Goal: Task Accomplishment & Management: Use online tool/utility

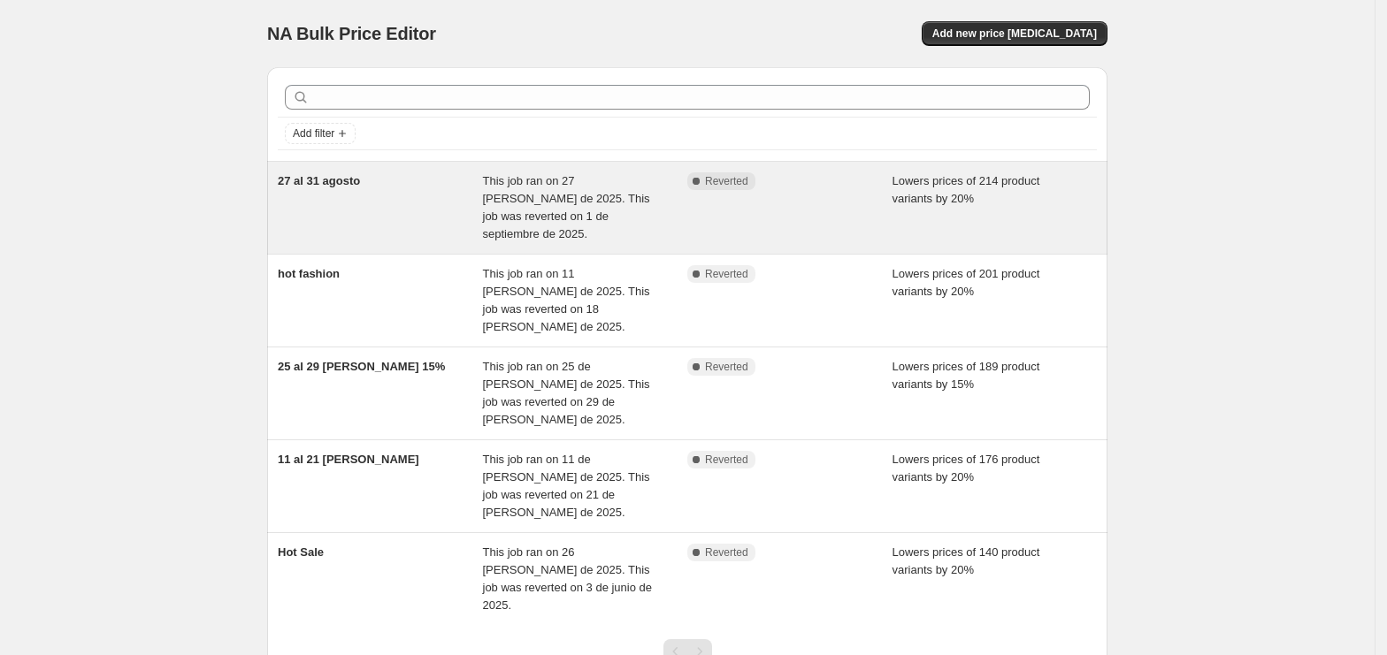
click at [699, 167] on div "27 al 31 agosto This job ran on 27 [PERSON_NAME] de 2025. This job was reverted…" at bounding box center [687, 208] width 840 height 92
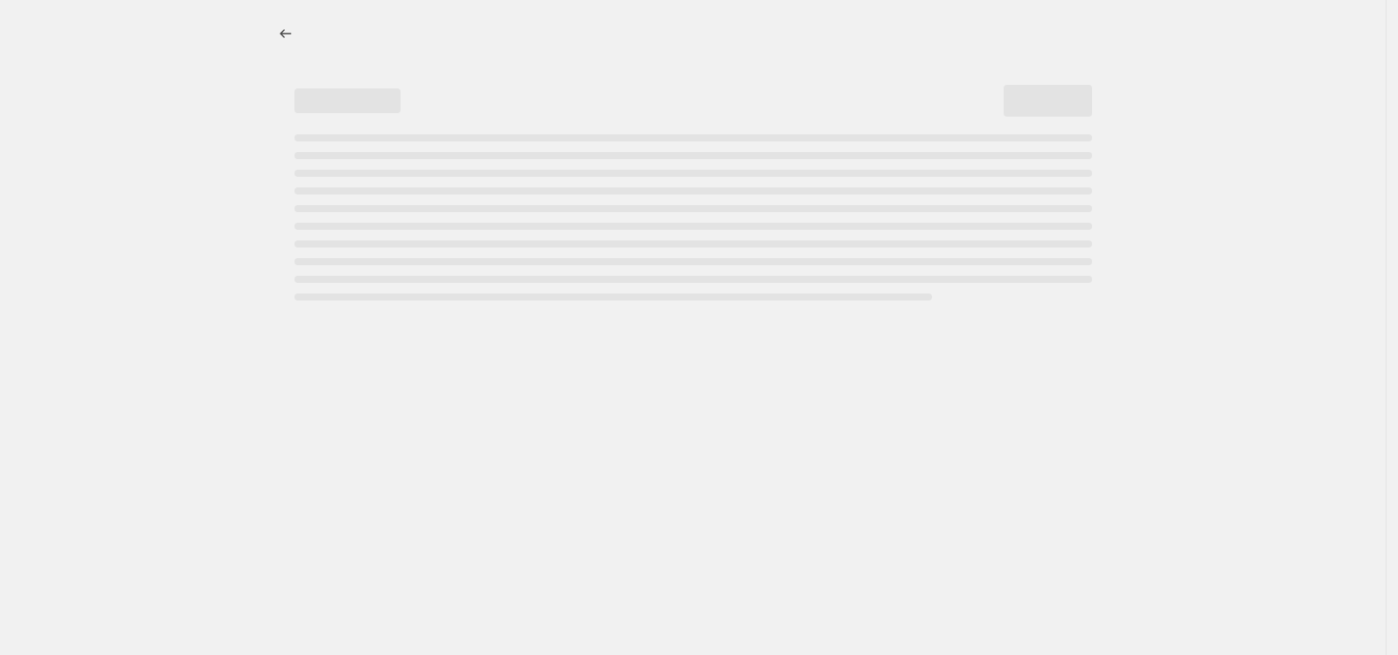
select select "percentage"
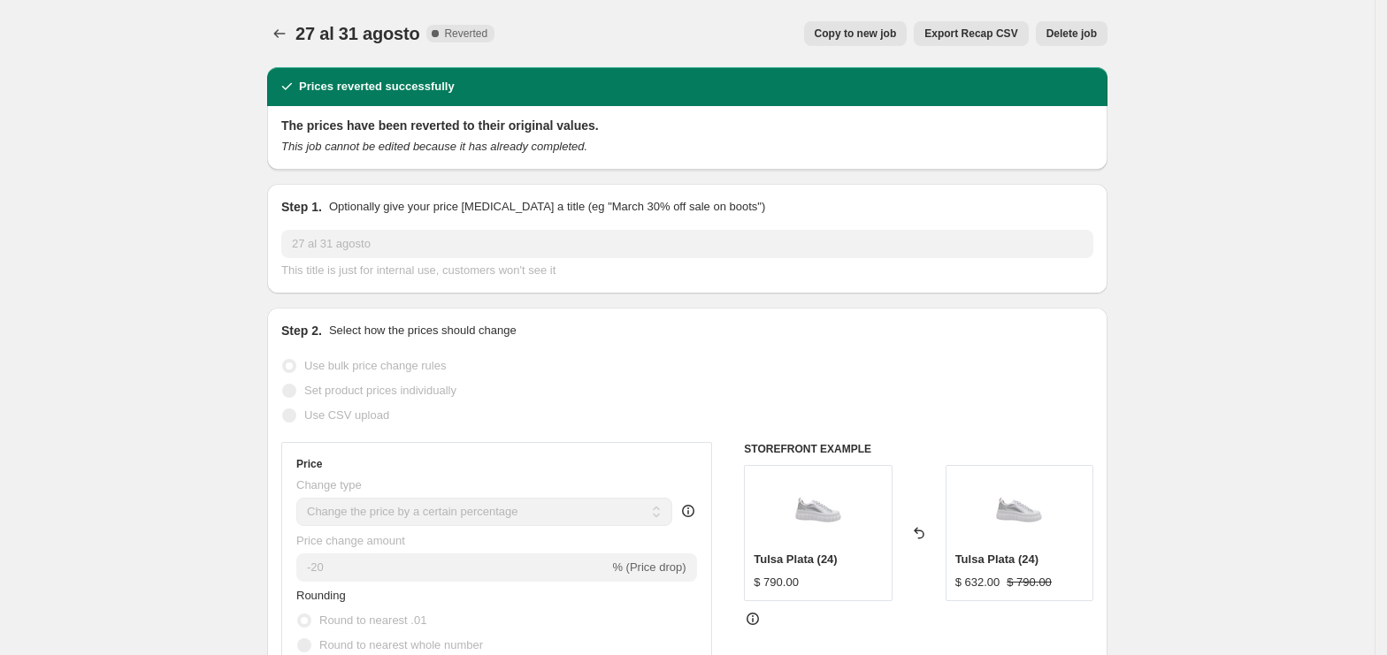
click at [868, 33] on span "Copy to new job" at bounding box center [855, 34] width 82 height 14
select select "percentage"
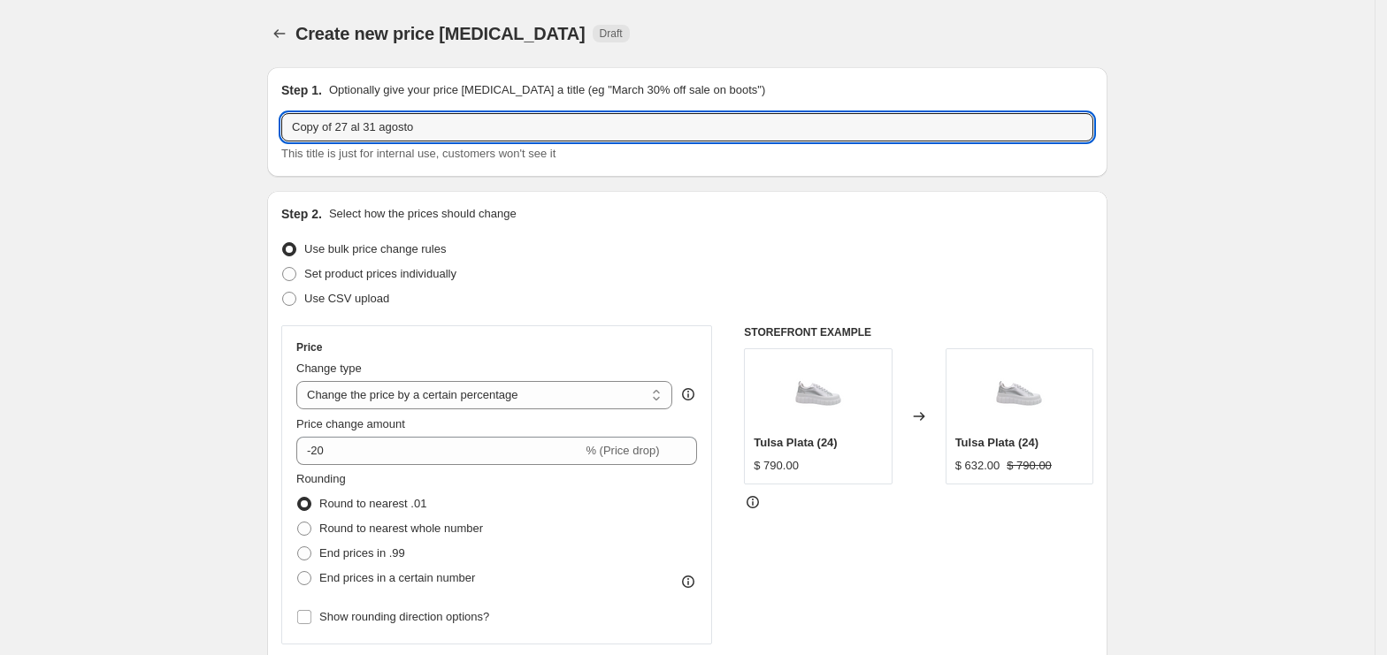
drag, startPoint x: 468, startPoint y: 122, endPoint x: 256, endPoint y: 122, distance: 212.2
type input "13 al 30 de septiembre"
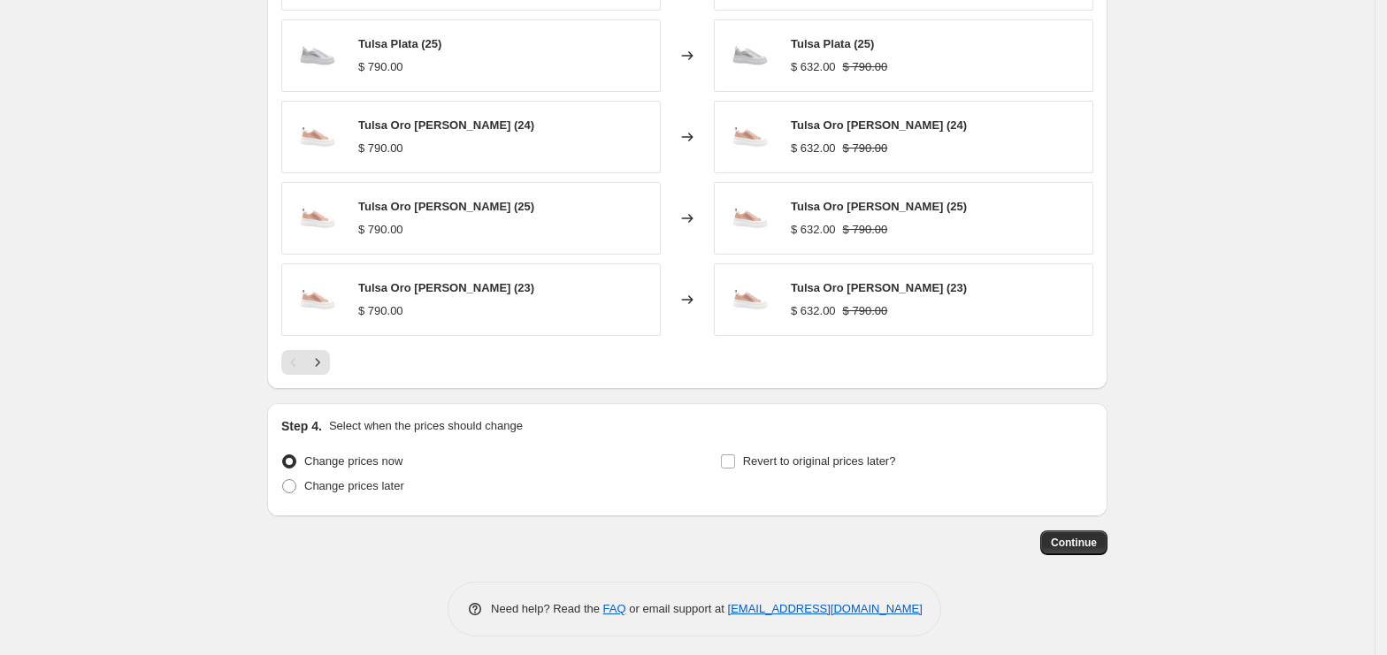
scroll to position [1118, 0]
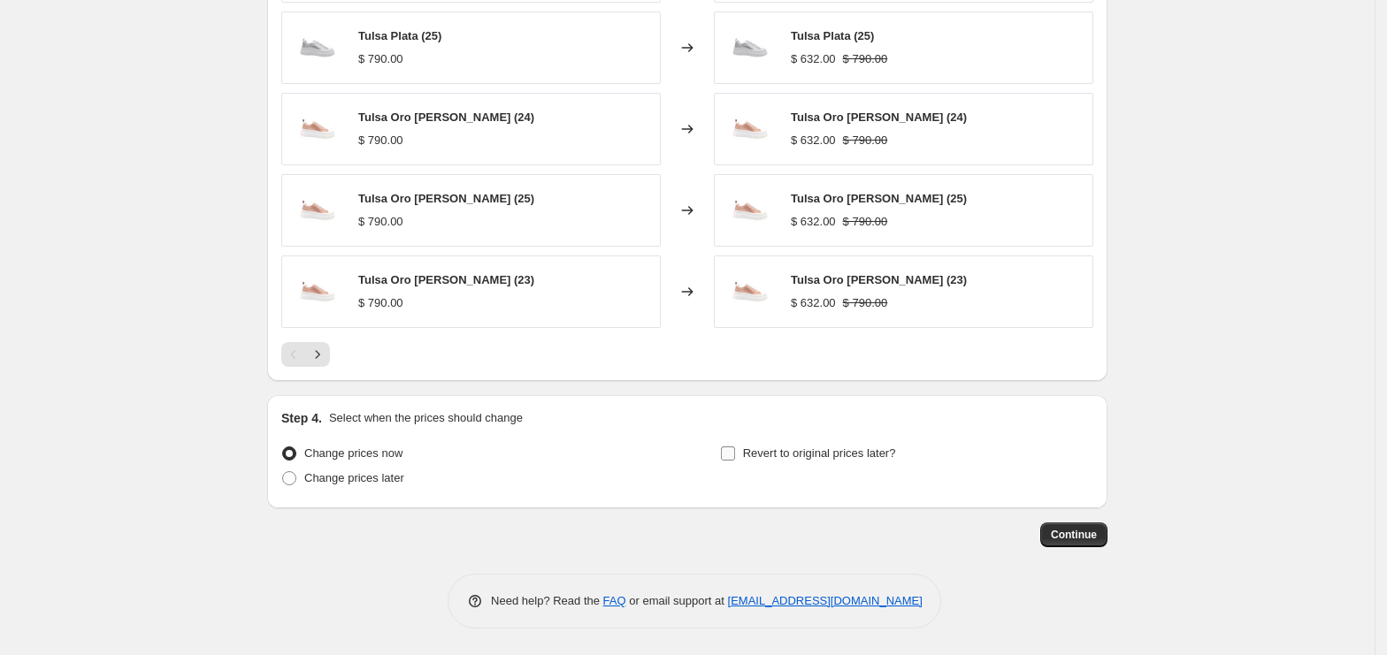
click at [822, 457] on span "Revert to original prices later?" at bounding box center [819, 453] width 153 height 13
click at [735, 457] on input "Revert to original prices later?" at bounding box center [728, 454] width 14 height 14
checkbox input "true"
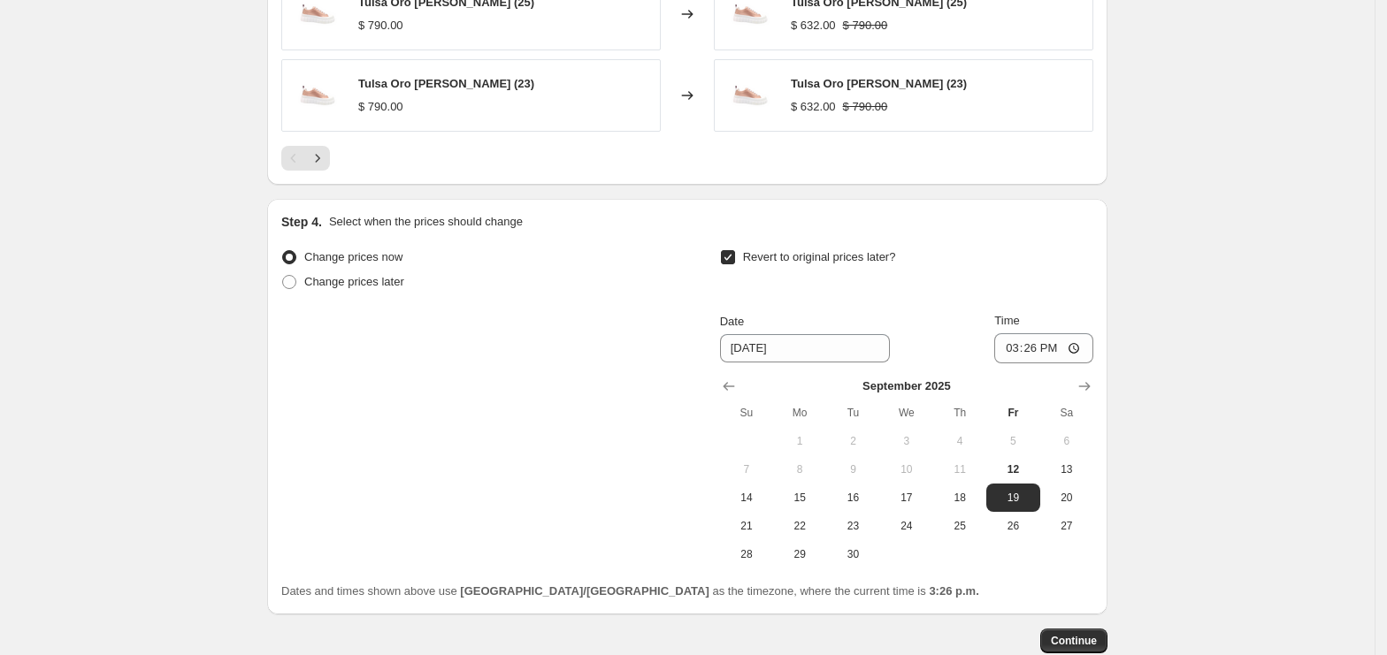
scroll to position [1353, 0]
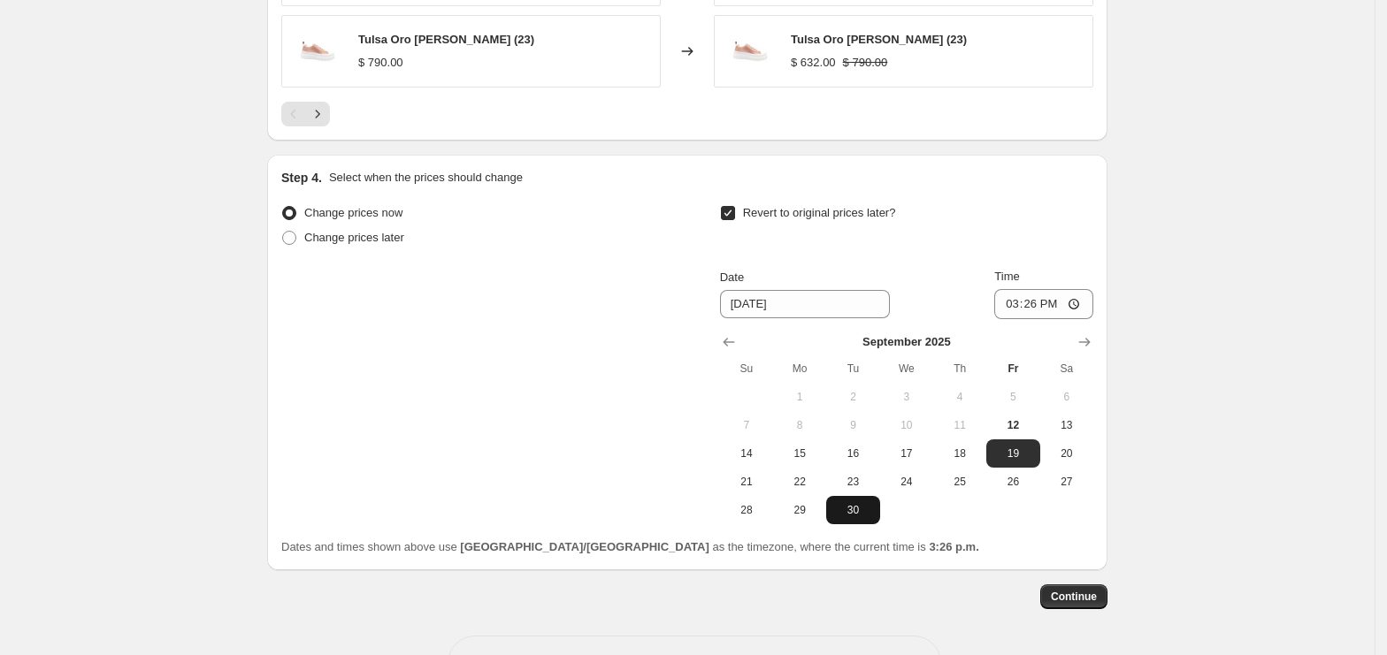
click at [868, 517] on span "30" at bounding box center [852, 510] width 39 height 14
type input "[DATE]"
click at [1010, 311] on input "15:26" at bounding box center [1043, 304] width 99 height 30
type input "11:59"
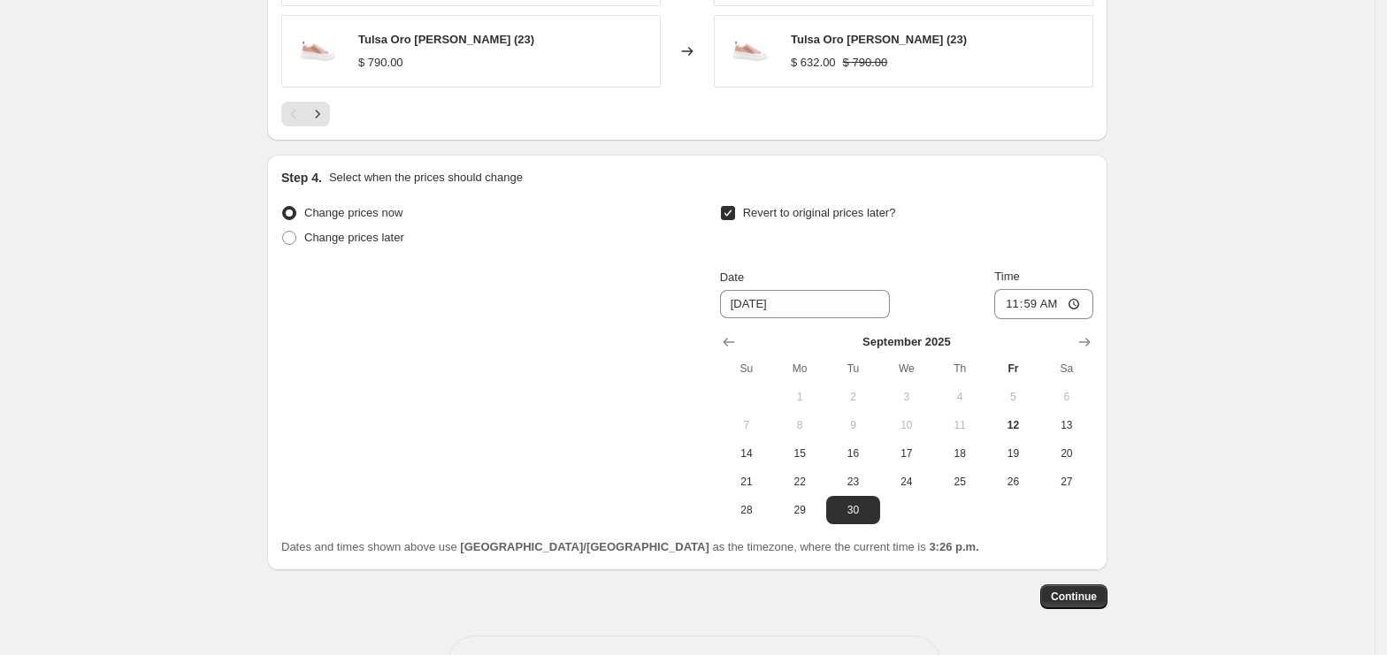
click at [393, 242] on span "Change prices later" at bounding box center [354, 237] width 100 height 13
click at [283, 232] on input "Change prices later" at bounding box center [282, 231] width 1 height 1
radio input "true"
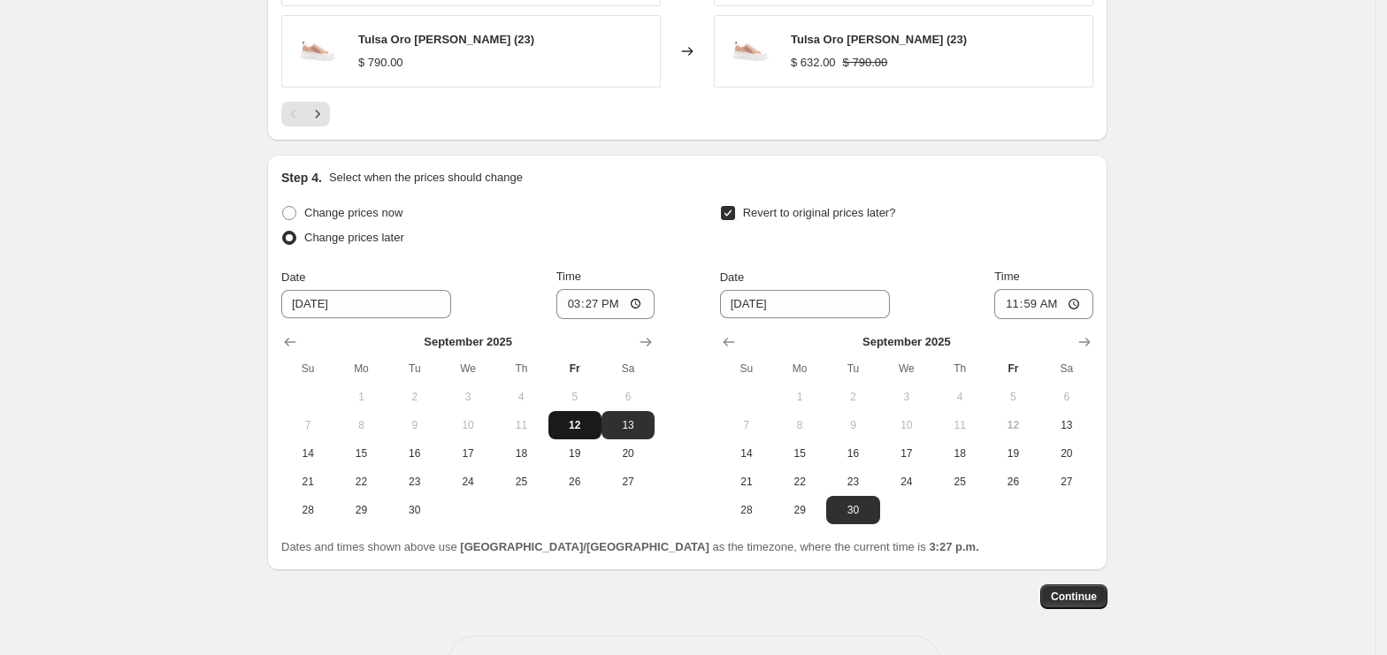
click at [594, 429] on span "12" at bounding box center [574, 425] width 39 height 14
type input "[DATE]"
click at [570, 311] on input "15:27" at bounding box center [605, 304] width 99 height 30
type input "23:59"
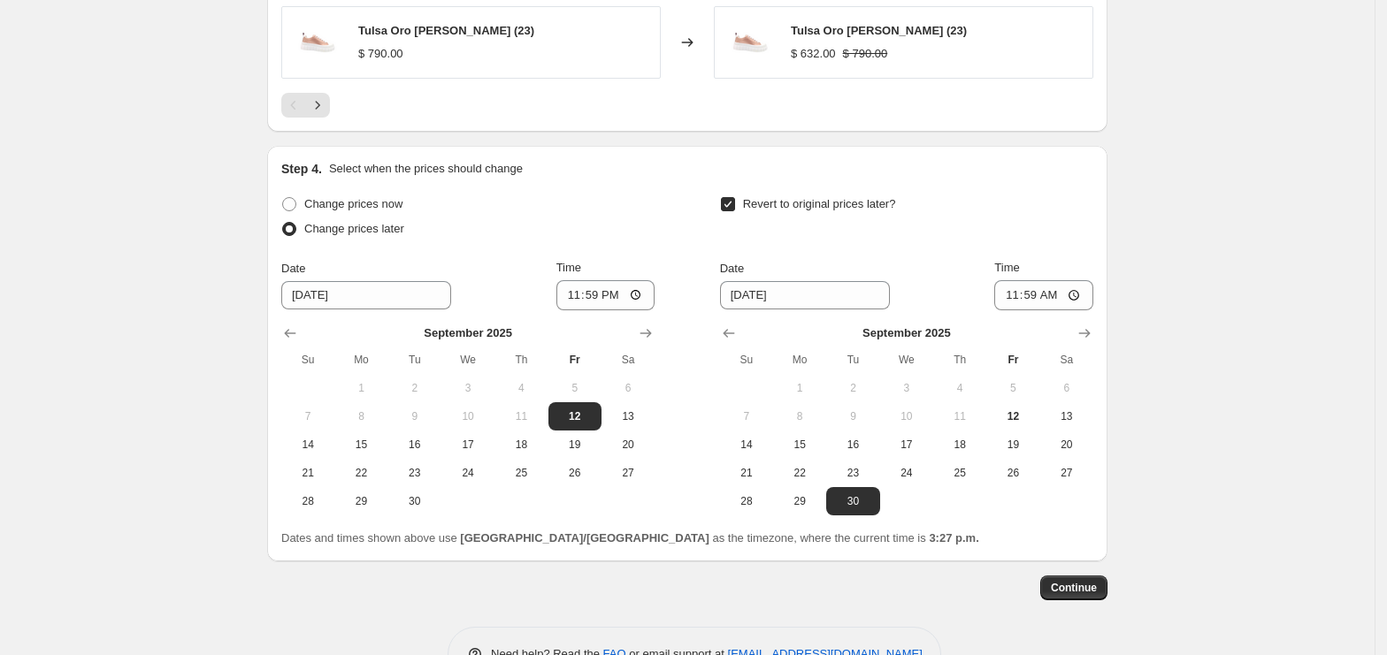
scroll to position [1420, 0]
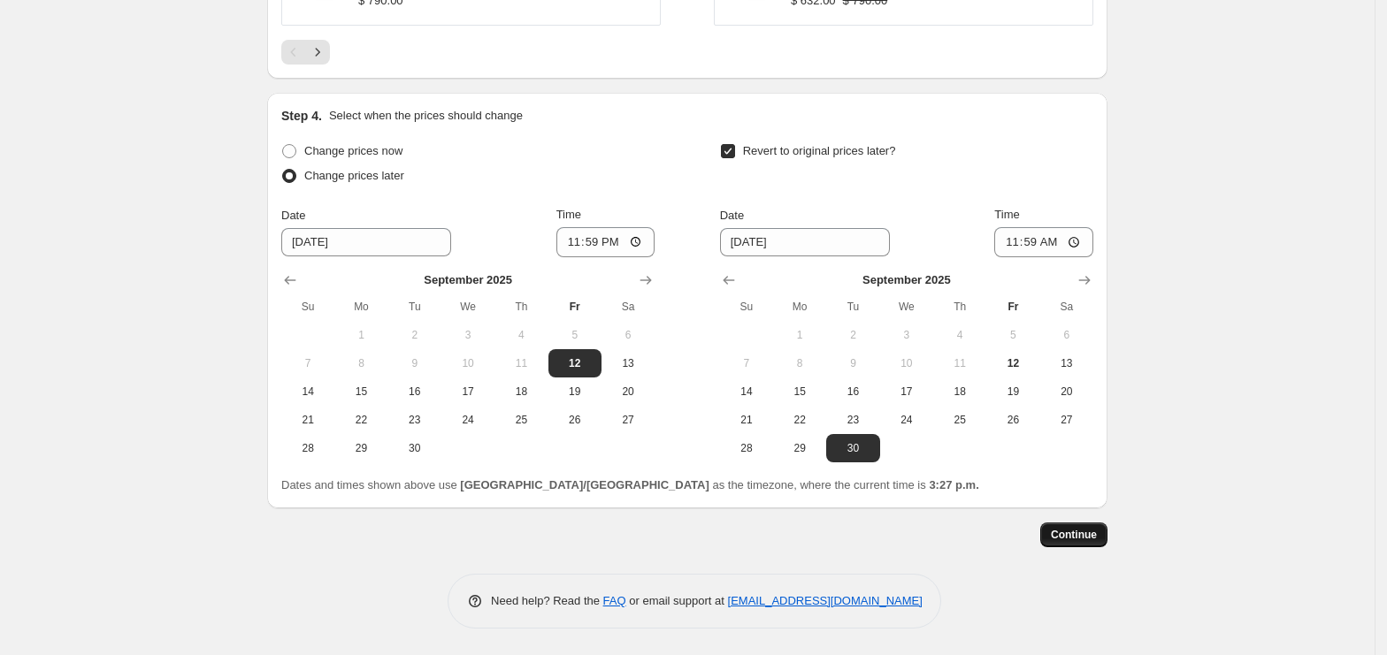
click at [1080, 539] on span "Continue" at bounding box center [1074, 535] width 46 height 14
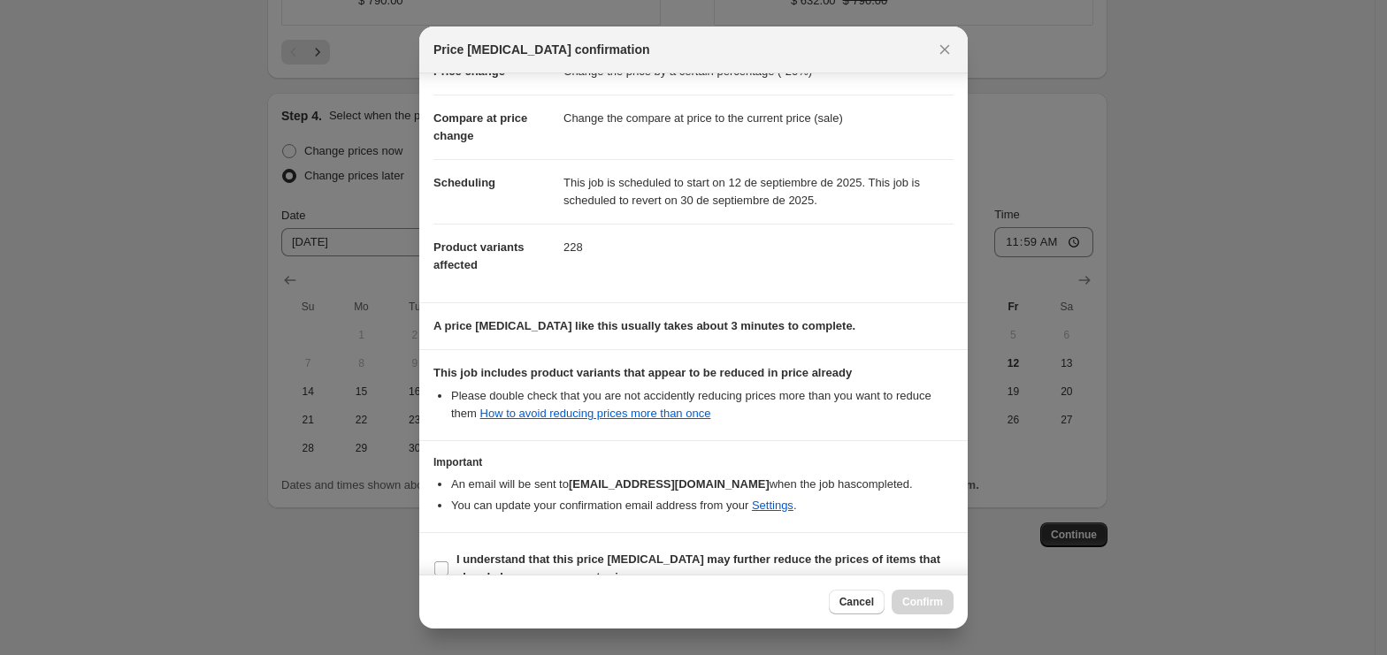
scroll to position [87, 0]
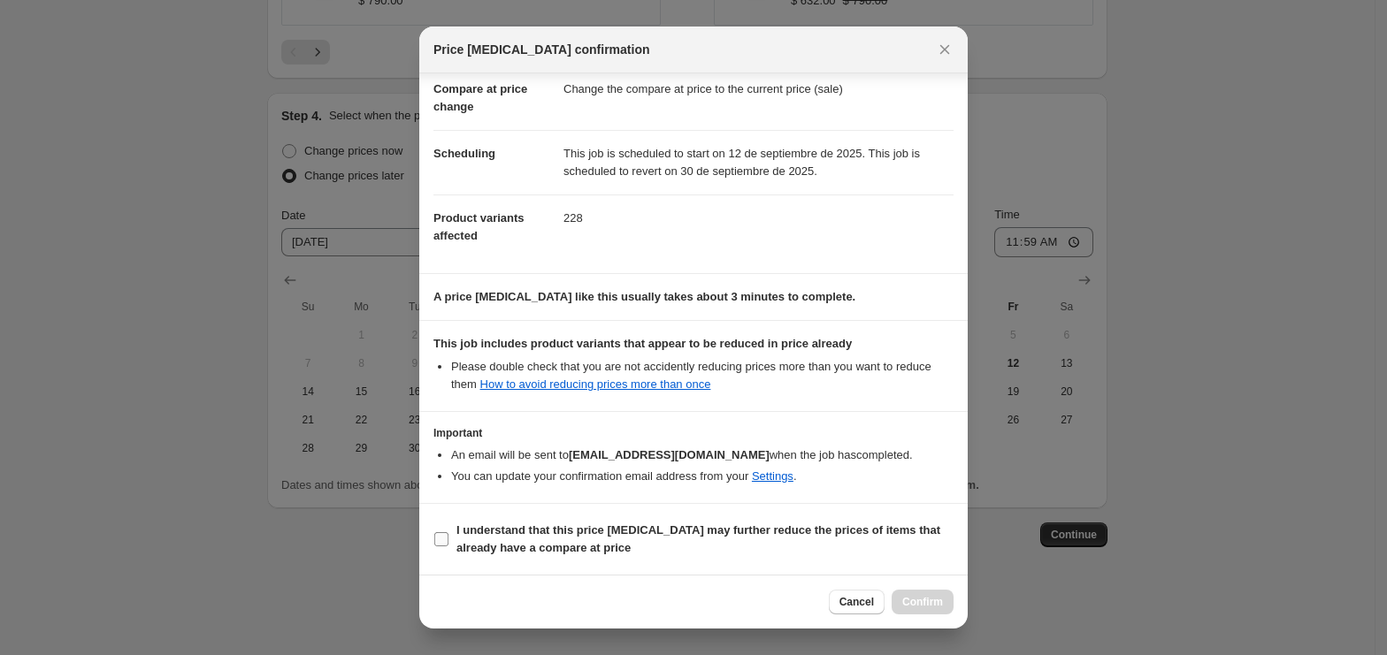
click at [578, 549] on b "I understand that this price [MEDICAL_DATA] may further reduce the prices of it…" at bounding box center [698, 539] width 484 height 31
click at [448, 547] on input "I understand that this price [MEDICAL_DATA] may further reduce the prices of it…" at bounding box center [441, 539] width 14 height 14
checkbox input "true"
click at [931, 602] on span "Confirm" at bounding box center [922, 602] width 41 height 14
